Goal: Transaction & Acquisition: Register for event/course

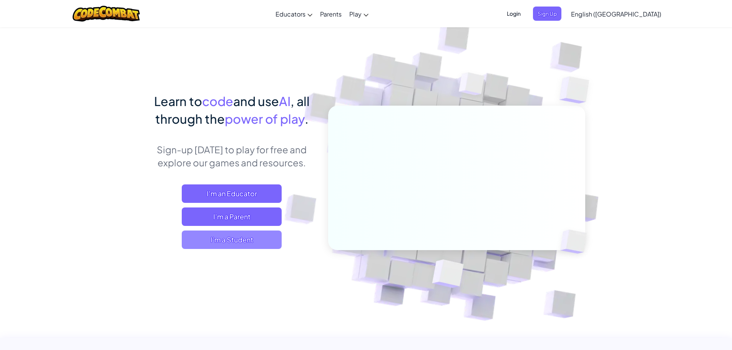
click at [265, 248] on span "I'm a Student" at bounding box center [232, 240] width 100 height 18
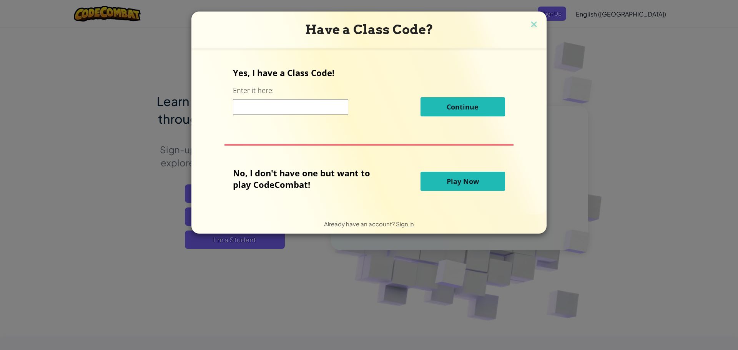
click at [310, 107] on input at bounding box center [290, 106] width 115 height 15
click at [309, 108] on input at bounding box center [290, 106] width 115 height 15
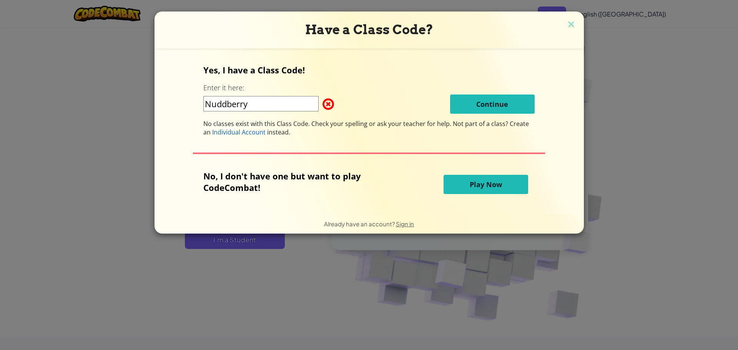
type input "Nuddberry"
click at [504, 183] on button "Play Now" at bounding box center [486, 184] width 85 height 19
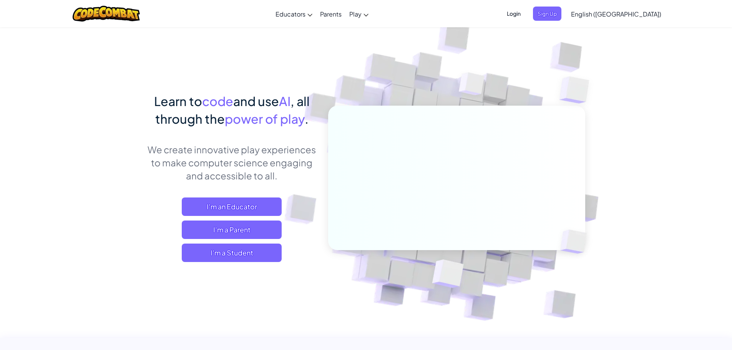
click at [525, 13] on span "Login" at bounding box center [513, 14] width 23 height 14
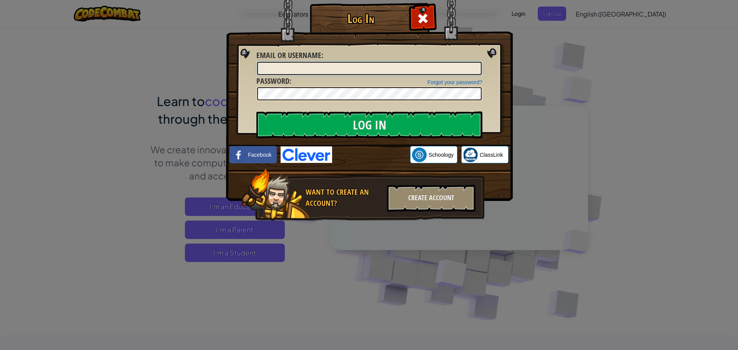
type input "IsaiahK26"
click at [384, 120] on input "Log In" at bounding box center [369, 124] width 226 height 27
